Goal: Task Accomplishment & Management: Manage account settings

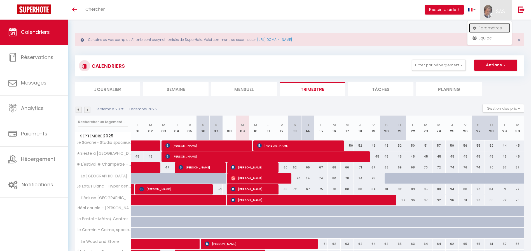
click at [487, 27] on link "Paramètres" at bounding box center [489, 28] width 41 height 10
select select "fr"
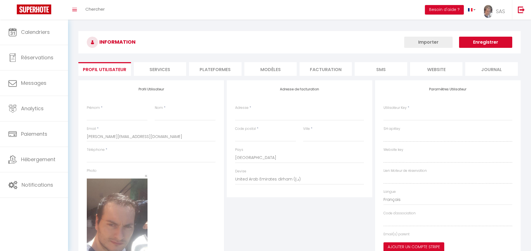
type input "SAS"
type input "KEYCOONING"
type input "0665711007"
type input "[STREET_ADDRESS]"
type input "31170"
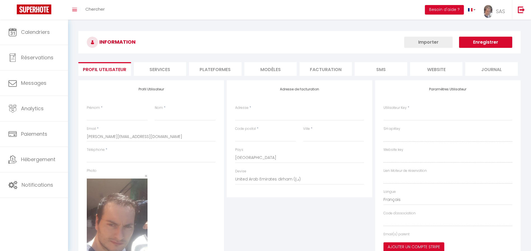
type input "Tournefeuille"
select select "1"
select select "28"
type input "x8L72jqalmEo8jdnUmZCgov7y"
type input "bj1WmWBF7F3LGDaIpC1ys6Pi8"
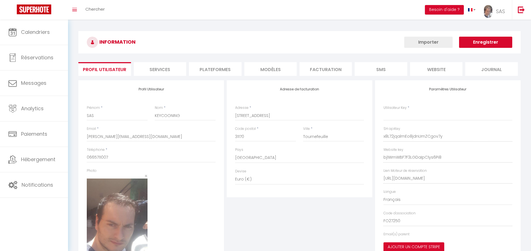
select select "fr"
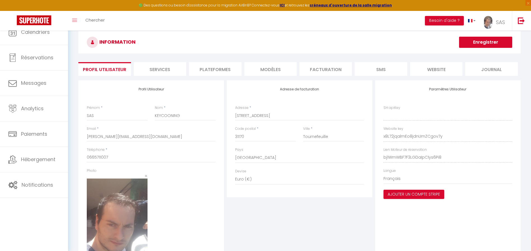
type input "x8L72jqalmEo8jdnUmZCgov7y"
type input "bj1WmWBF7F3LGDaIpC1ys6Pi8"
type input "[URL][DOMAIN_NAME]"
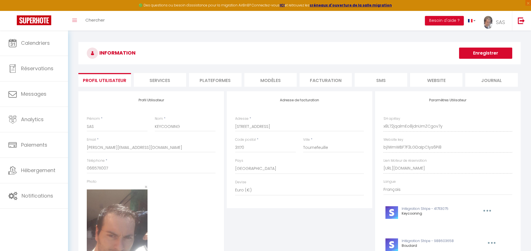
click at [232, 79] on li "Plateformes" at bounding box center [215, 80] width 52 height 14
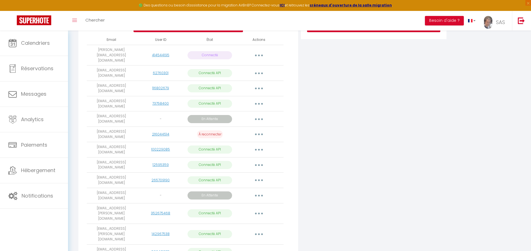
scroll to position [127, 0]
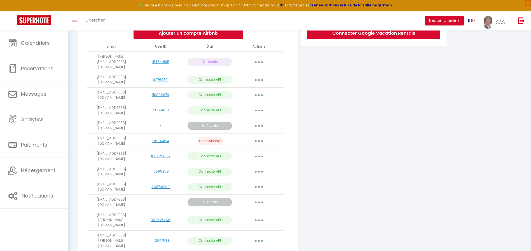
drag, startPoint x: 129, startPoint y: 129, endPoint x: 92, endPoint y: 130, distance: 36.4
click at [92, 134] on td "[EMAIL_ADDRESS][DOMAIN_NAME]" at bounding box center [111, 141] width 49 height 15
copy td "[EMAIL_ADDRESS][DOMAIN_NAME]"
click at [257, 137] on button "button" at bounding box center [259, 141] width 16 height 9
click at [240, 159] on link "Supprimer" at bounding box center [234, 164] width 62 height 10
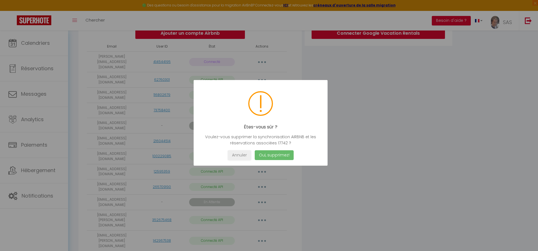
click at [266, 155] on button "Oui, supprimez!" at bounding box center [273, 155] width 39 height 10
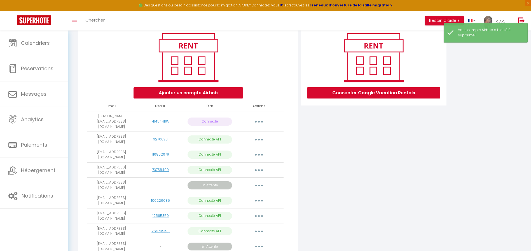
scroll to position [66, 0]
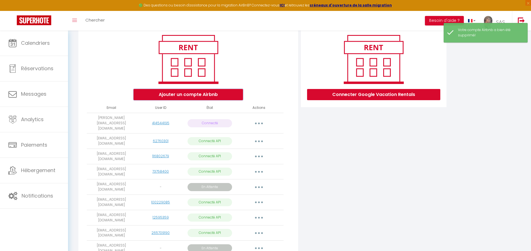
click at [211, 95] on button "Ajouter un compte Airbnb" at bounding box center [188, 94] width 109 height 11
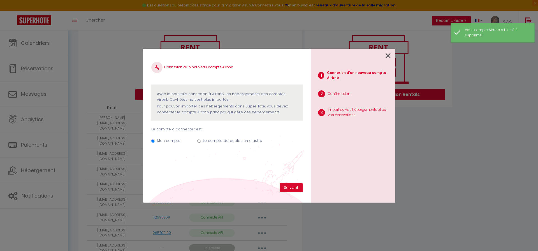
click at [198, 141] on input "Le compte de quelqu'un d'autre" at bounding box center [199, 141] width 4 height 4
radio input "true"
radio input "false"
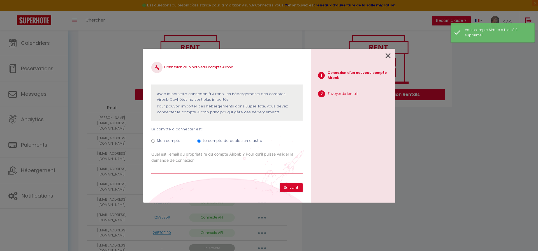
click at [187, 168] on input "Email connexion Airbnb" at bounding box center [226, 168] width 151 height 10
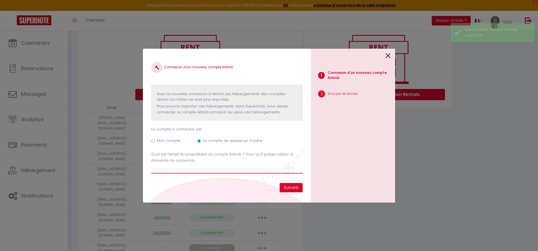
paste input "[EMAIL_ADDRESS][DOMAIN_NAME]"
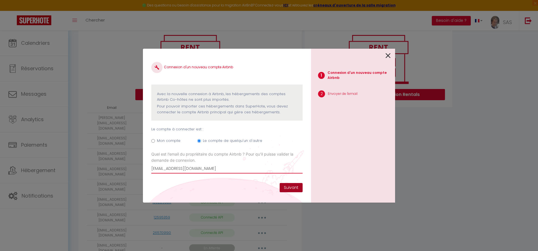
type input "[EMAIL_ADDRESS][DOMAIN_NAME]"
click at [291, 188] on button "Suivant" at bounding box center [290, 188] width 23 height 10
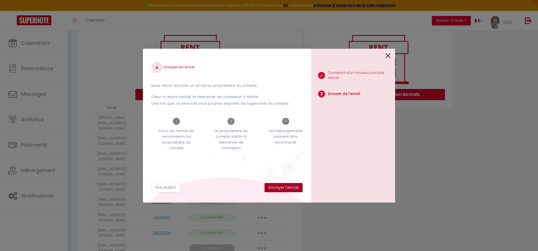
click at [291, 188] on button "Envoyer l'email" at bounding box center [283, 188] width 38 height 10
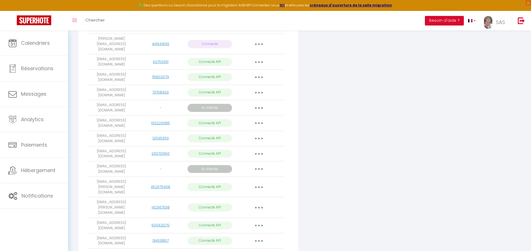
scroll to position [156, 0]
